Goal: Transaction & Acquisition: Obtain resource

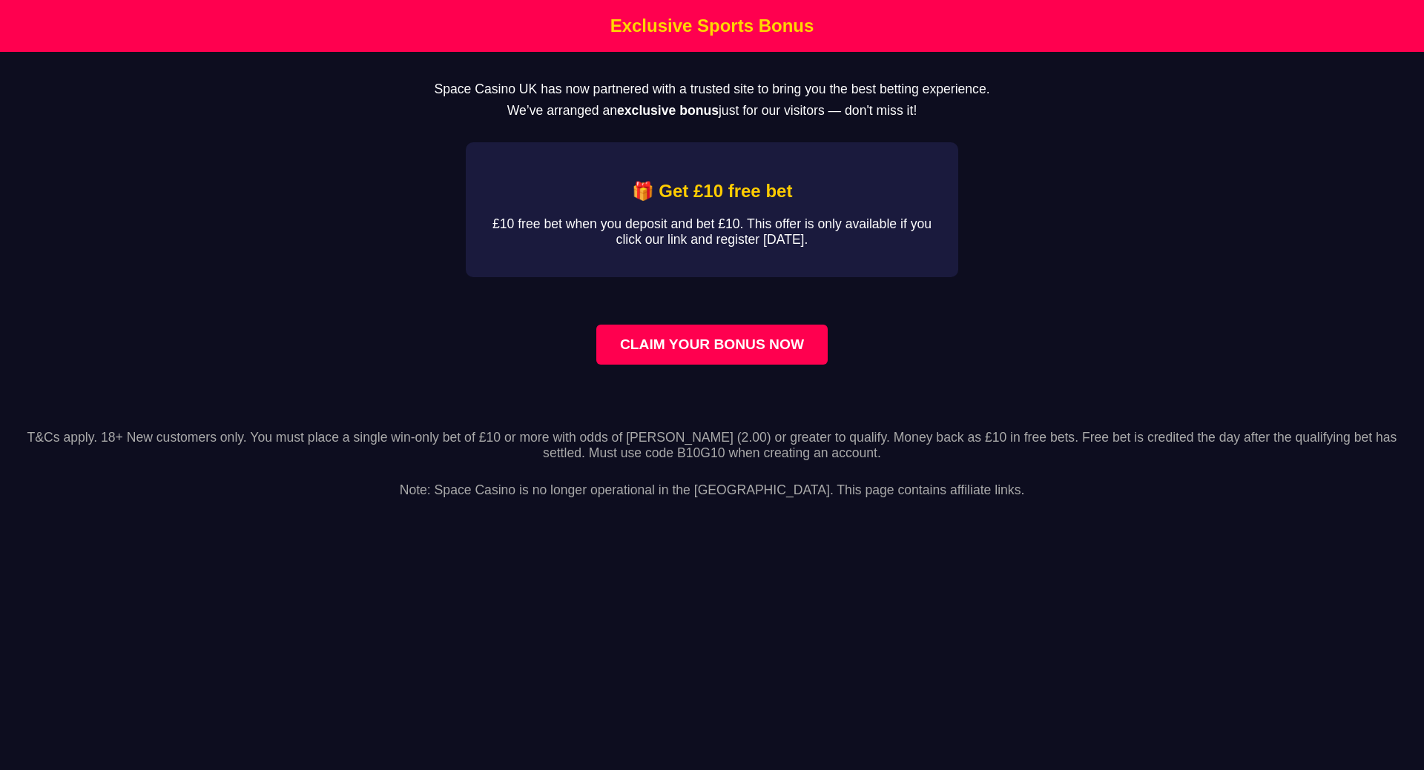
click at [730, 363] on link "CLAIM YOUR BONUS NOW" at bounding box center [711, 345] width 231 height 40
click at [739, 356] on link "CLAIM YOUR BONUS NOW" at bounding box center [711, 345] width 231 height 40
click at [712, 359] on link "CLAIM YOUR BONUS NOW" at bounding box center [711, 345] width 231 height 40
click at [687, 354] on link "CLAIM YOUR BONUS NOW" at bounding box center [711, 345] width 231 height 40
